Goal: Information Seeking & Learning: Learn about a topic

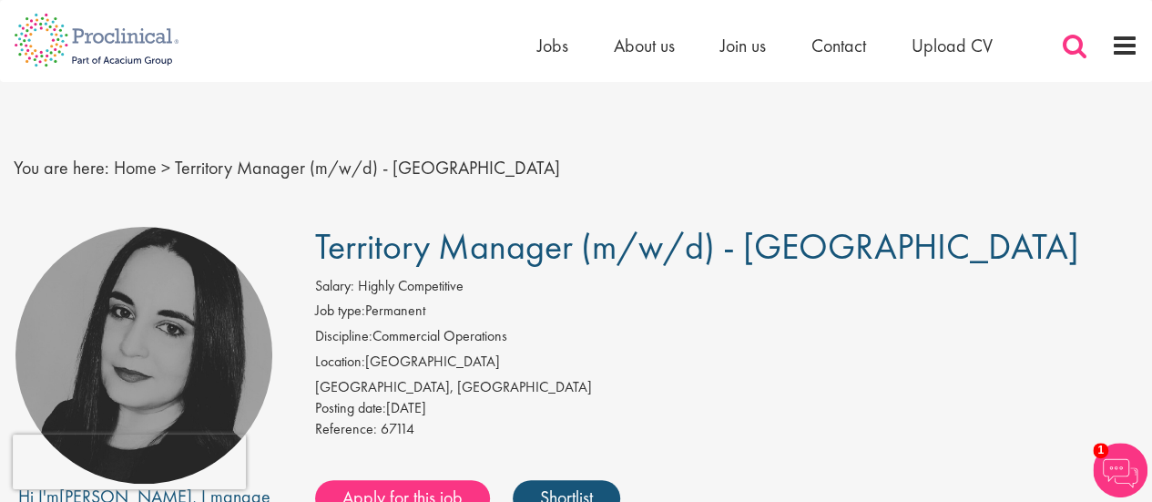
click at [1077, 49] on span at bounding box center [1074, 45] width 27 height 27
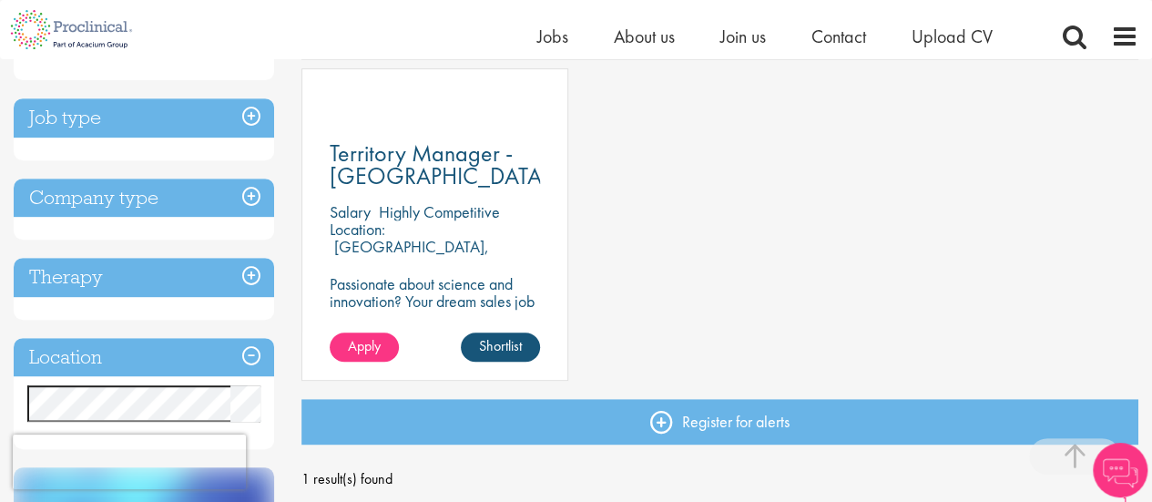
scroll to position [335, 0]
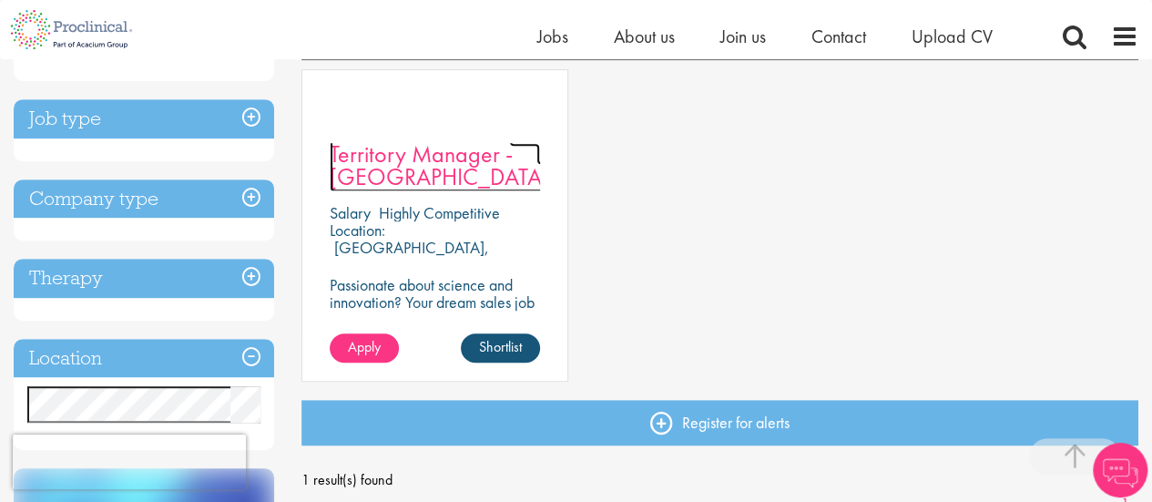
click at [398, 169] on span "Territory Manager - [GEOGRAPHIC_DATA]" at bounding box center [440, 165] width 220 height 54
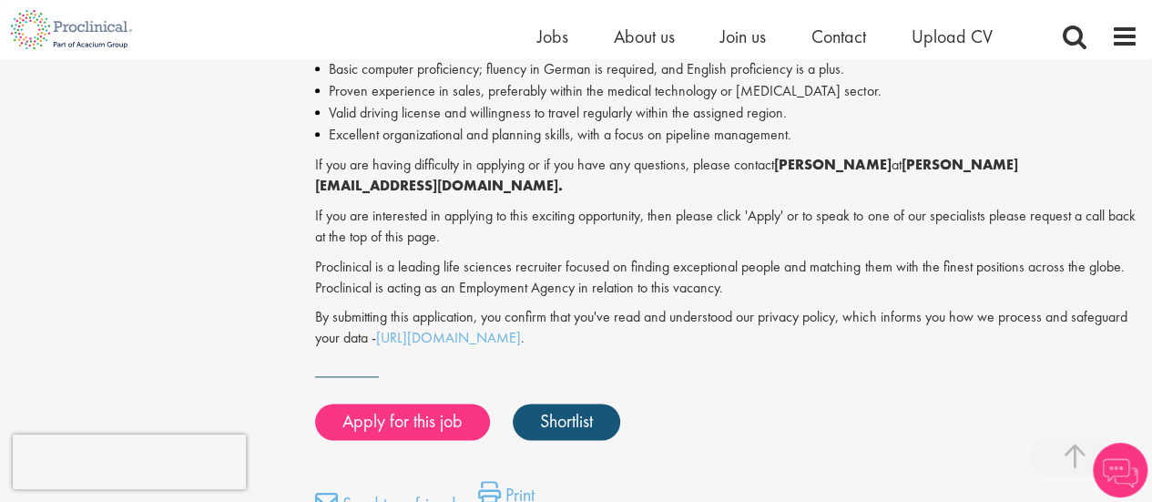
scroll to position [968, 0]
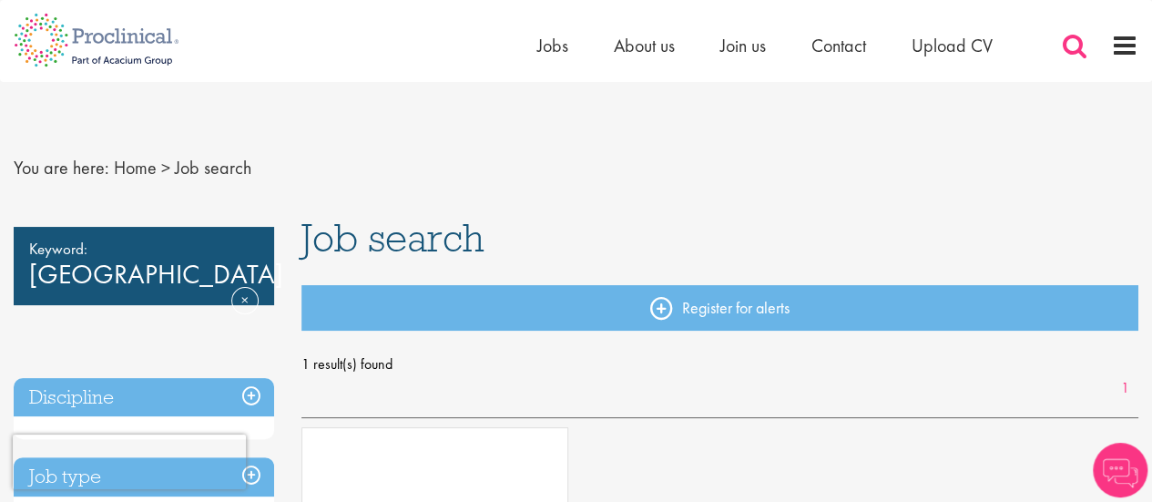
click at [1068, 47] on span at bounding box center [1074, 45] width 27 height 27
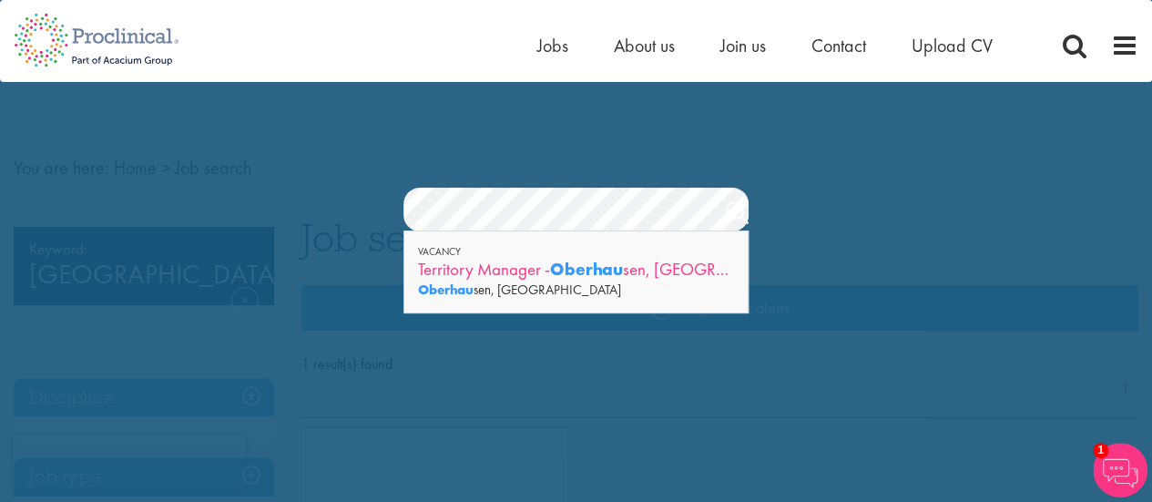
click at [525, 262] on div "Territory Manager - Oberhau sen, Münster" at bounding box center [576, 269] width 316 height 23
